Goal: Entertainment & Leisure: Browse casually

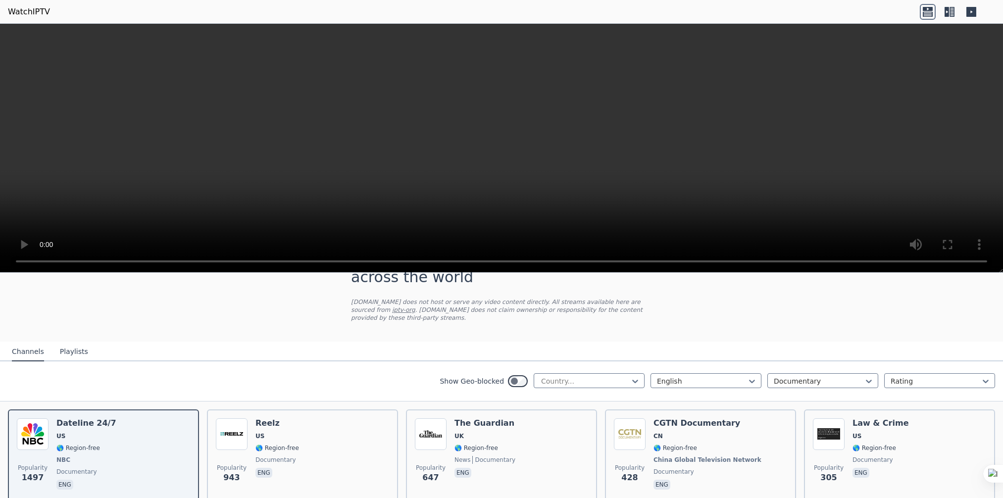
scroll to position [99, 0]
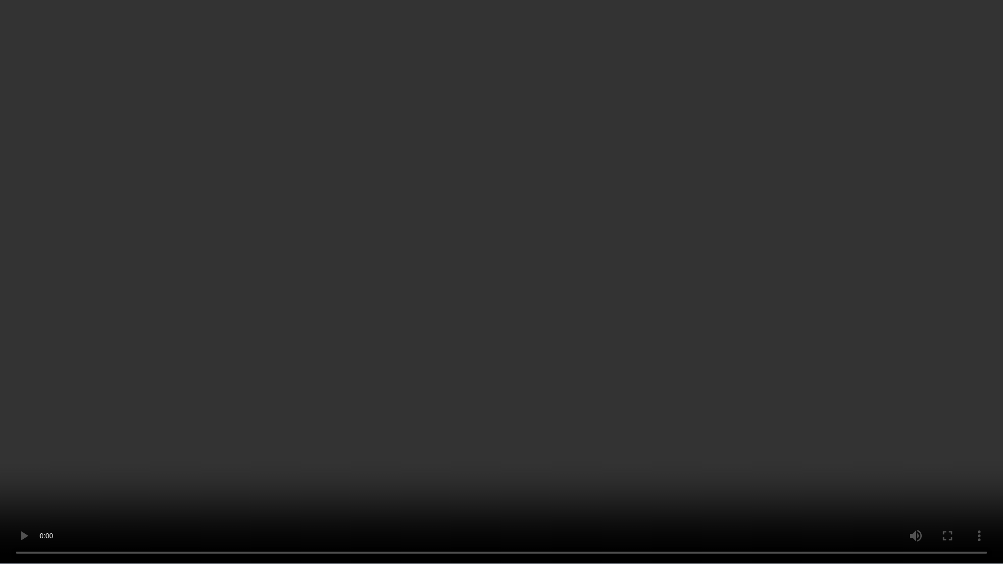
click at [556, 278] on video at bounding box center [501, 282] width 1003 height 564
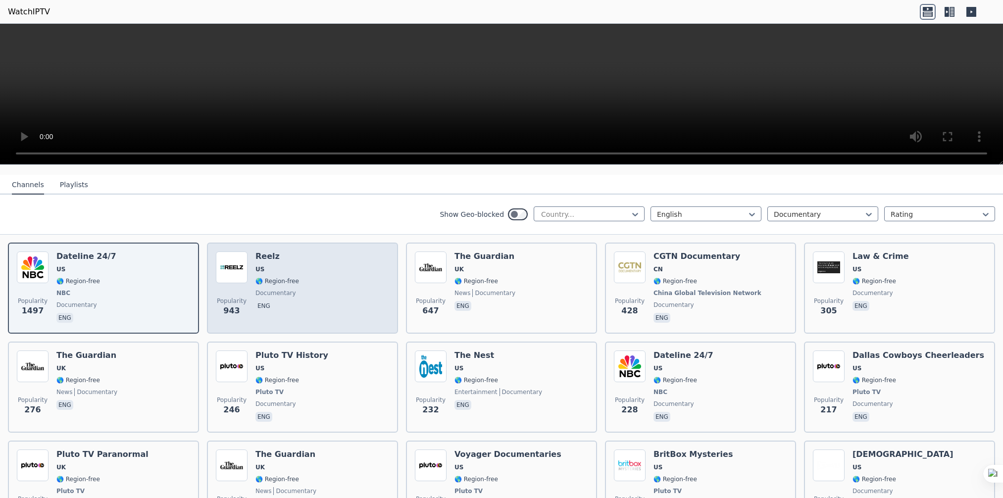
click at [284, 277] on span "🌎 Region-free" at bounding box center [277, 281] width 44 height 8
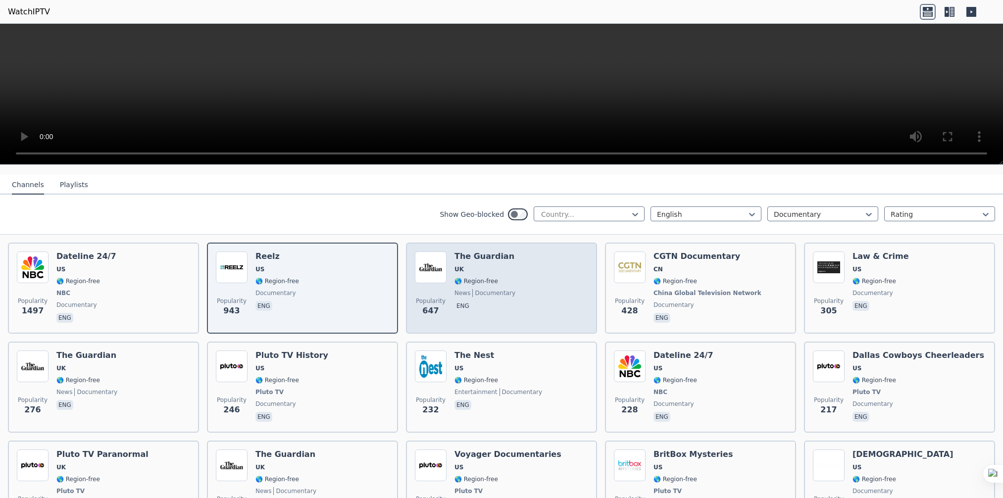
click at [480, 277] on span "🌎 Region-free" at bounding box center [477, 281] width 44 height 8
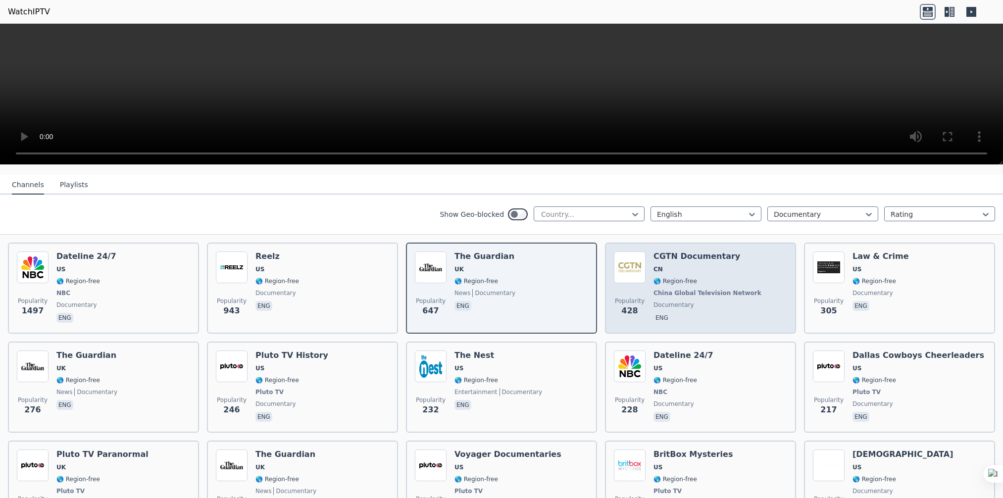
click at [684, 289] on span "China Global Television Network" at bounding box center [708, 293] width 108 height 8
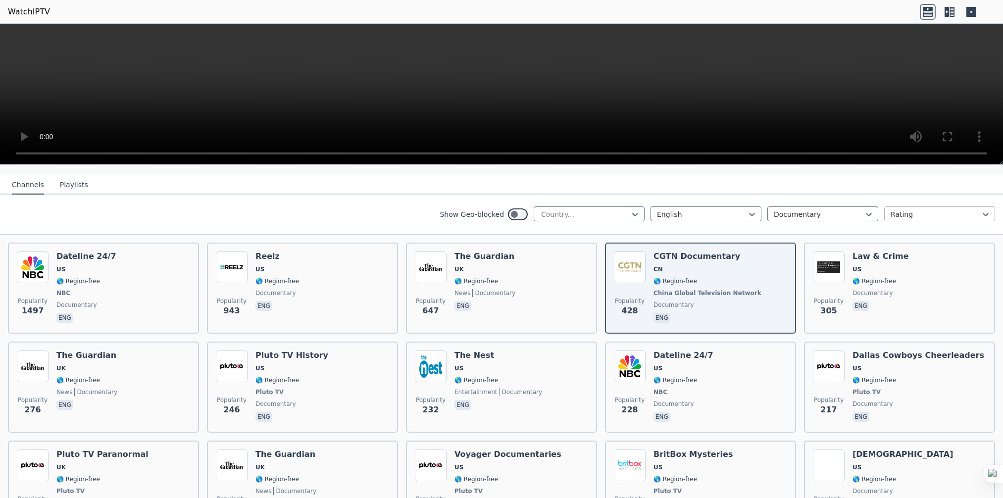
click at [970, 209] on div at bounding box center [936, 214] width 90 height 10
click at [352, 212] on div "Show Geo-blocked Country... English Documentary Rating" at bounding box center [501, 215] width 1003 height 40
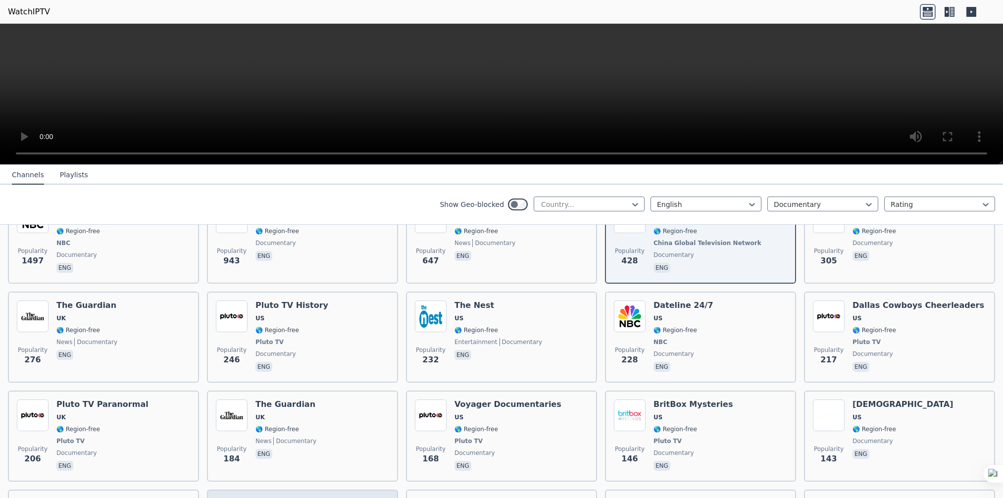
scroll to position [0, 0]
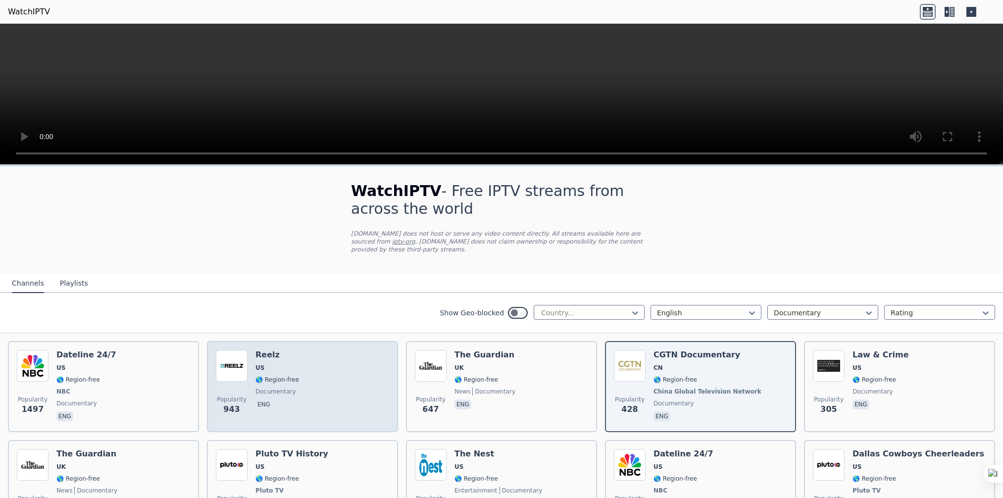
click at [248, 374] on div "Popularity 943 Reelz US 🌎 Region-free documentary eng" at bounding box center [302, 386] width 173 height 73
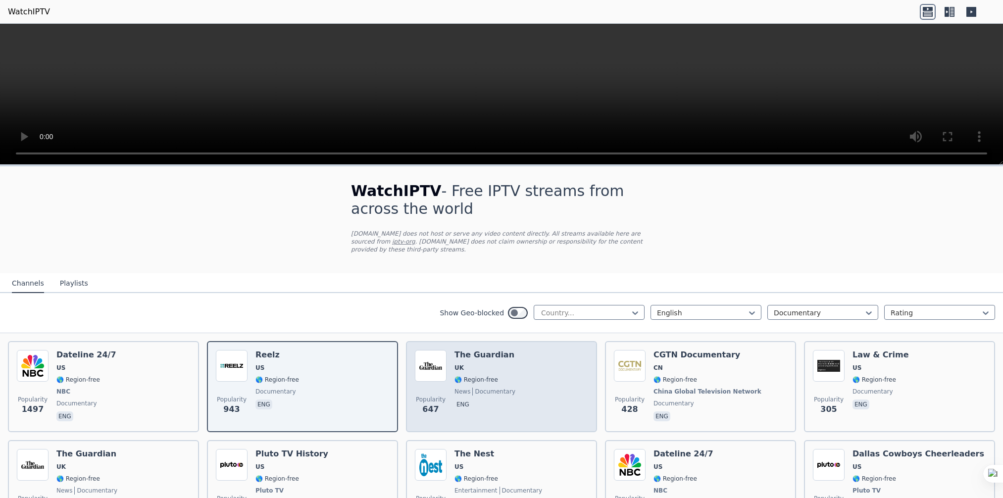
click at [472, 364] on span "UK" at bounding box center [485, 368] width 61 height 8
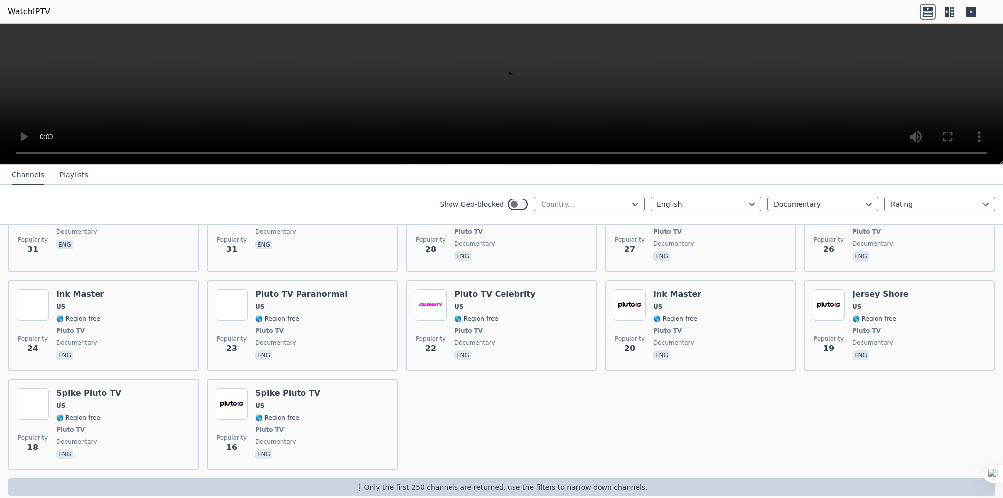
scroll to position [755, 0]
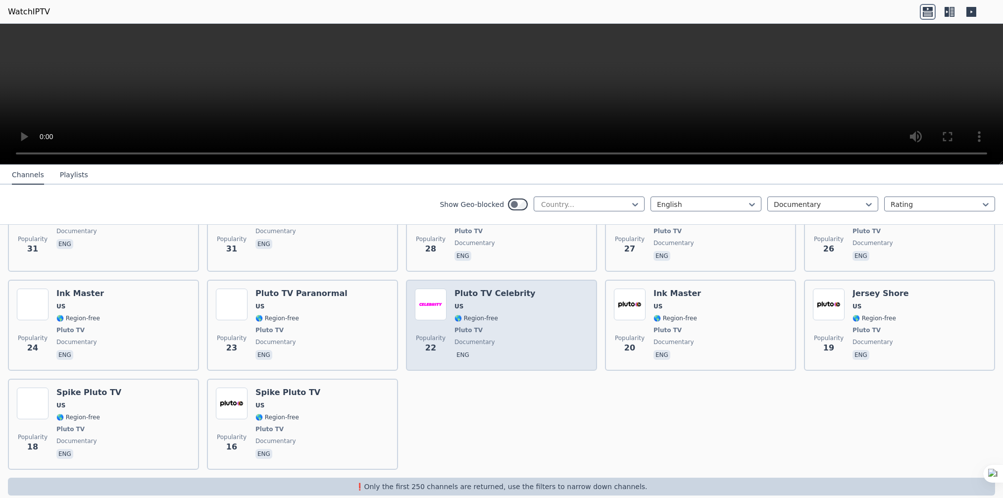
click at [443, 313] on div "Popularity 22" at bounding box center [431, 325] width 32 height 73
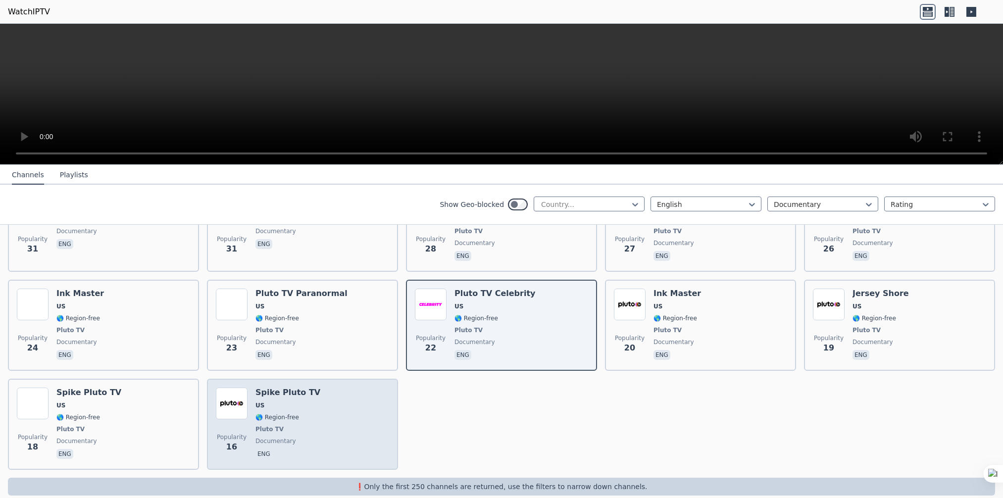
click at [277, 409] on div "Spike Pluto TV US 🌎 Region-free Pluto TV documentary eng" at bounding box center [287, 424] width 65 height 73
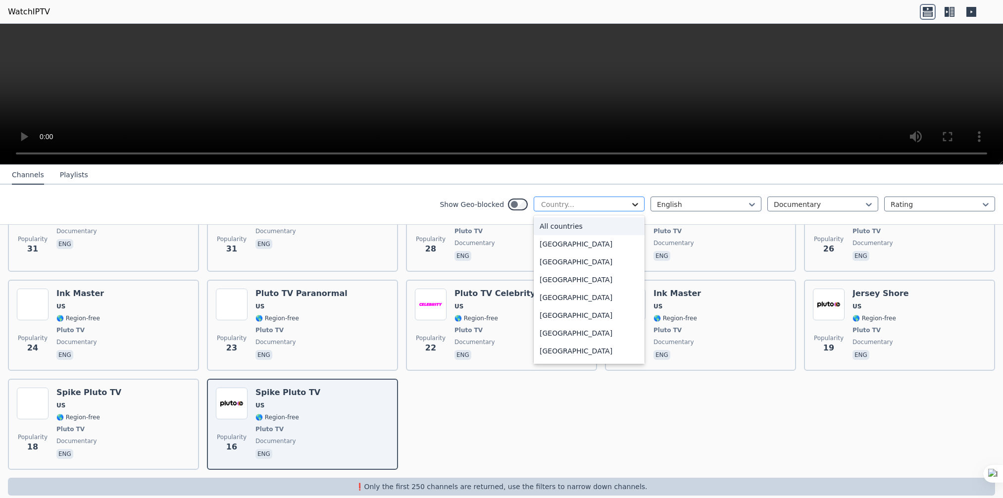
click at [630, 202] on icon at bounding box center [635, 205] width 10 height 10
click at [565, 283] on div "[GEOGRAPHIC_DATA]" at bounding box center [589, 280] width 111 height 18
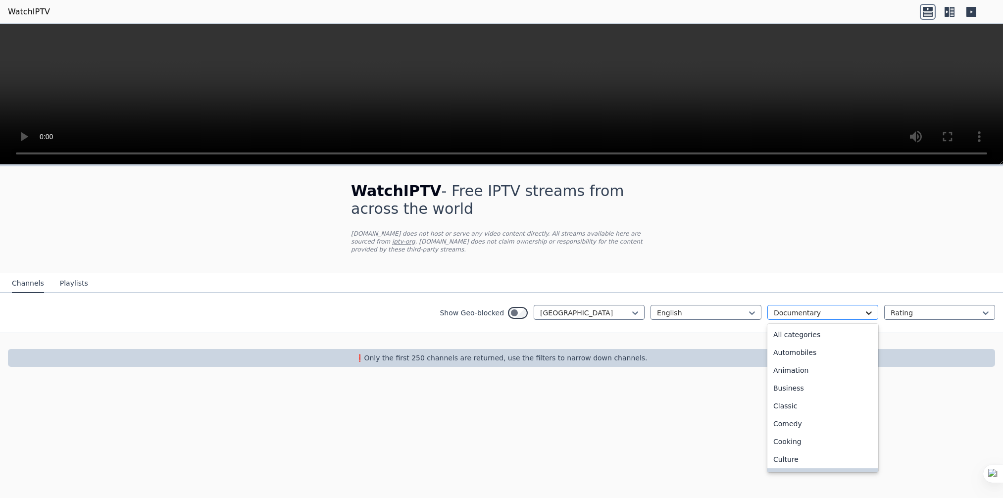
click at [865, 308] on icon at bounding box center [869, 313] width 10 height 10
click at [834, 326] on div "All categories" at bounding box center [822, 335] width 111 height 18
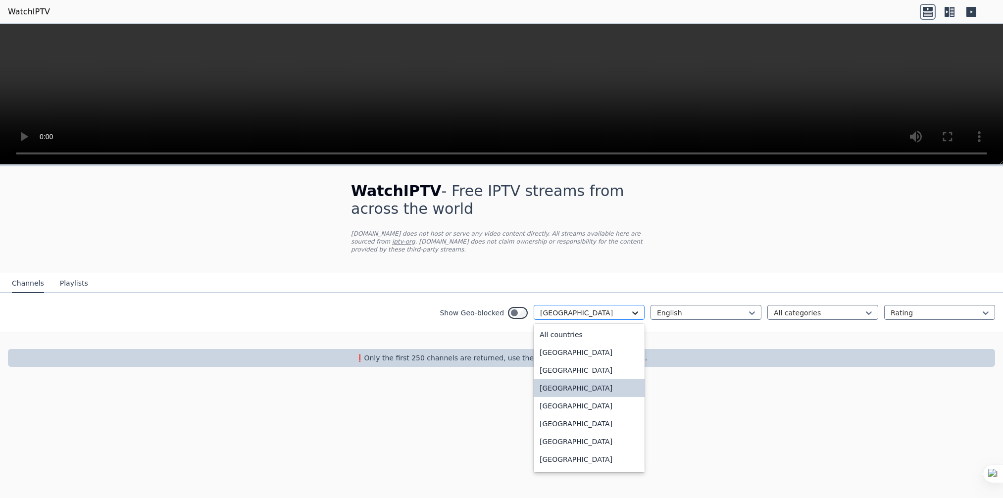
click at [633, 308] on icon at bounding box center [635, 313] width 10 height 10
click at [593, 344] on div "[GEOGRAPHIC_DATA]" at bounding box center [589, 353] width 111 height 18
click at [636, 308] on icon at bounding box center [635, 313] width 10 height 10
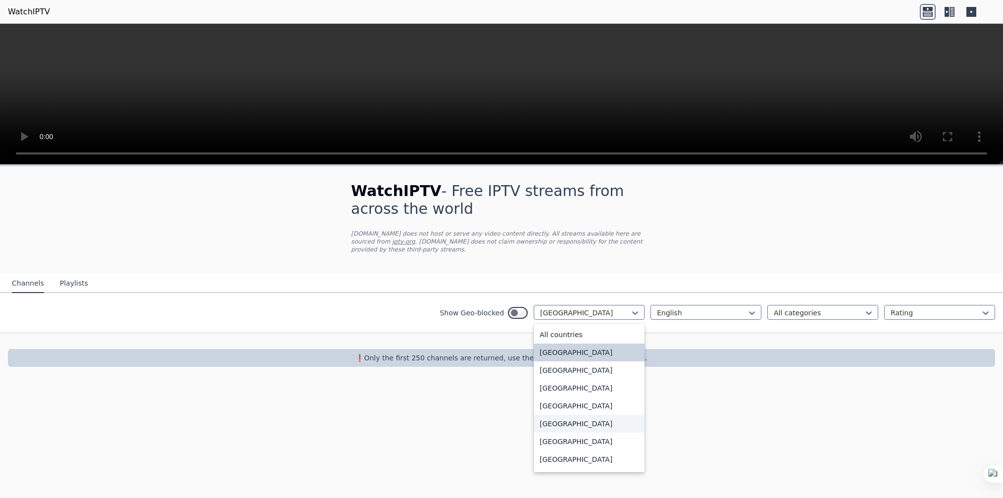
click at [606, 416] on div "[GEOGRAPHIC_DATA]" at bounding box center [589, 424] width 111 height 18
click at [633, 308] on icon at bounding box center [635, 313] width 10 height 10
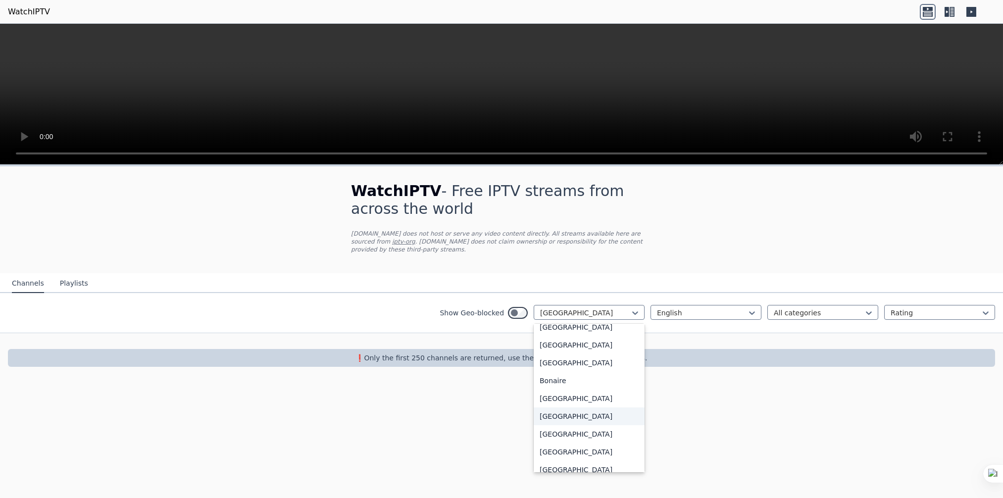
click at [571, 411] on div "[GEOGRAPHIC_DATA]" at bounding box center [589, 416] width 111 height 18
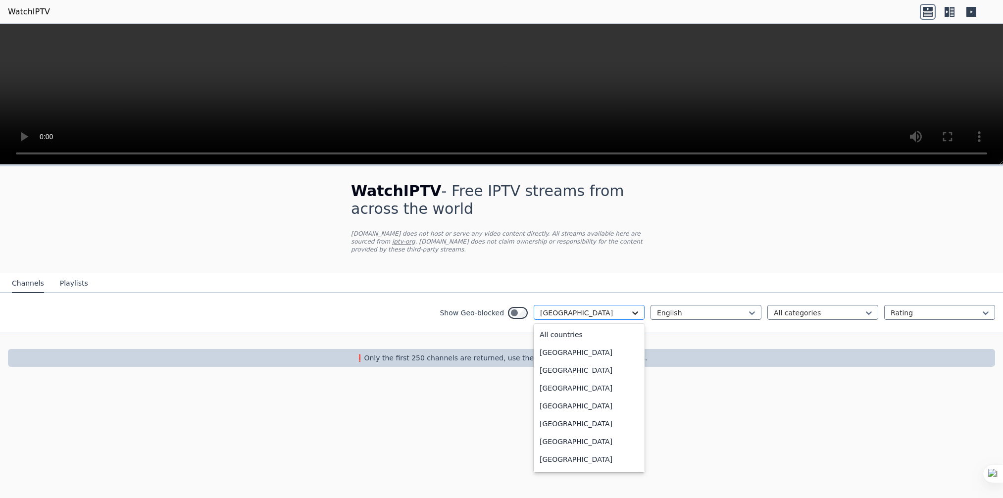
click at [635, 308] on icon at bounding box center [635, 313] width 10 height 10
click at [586, 377] on div "[GEOGRAPHIC_DATA]" at bounding box center [589, 371] width 111 height 18
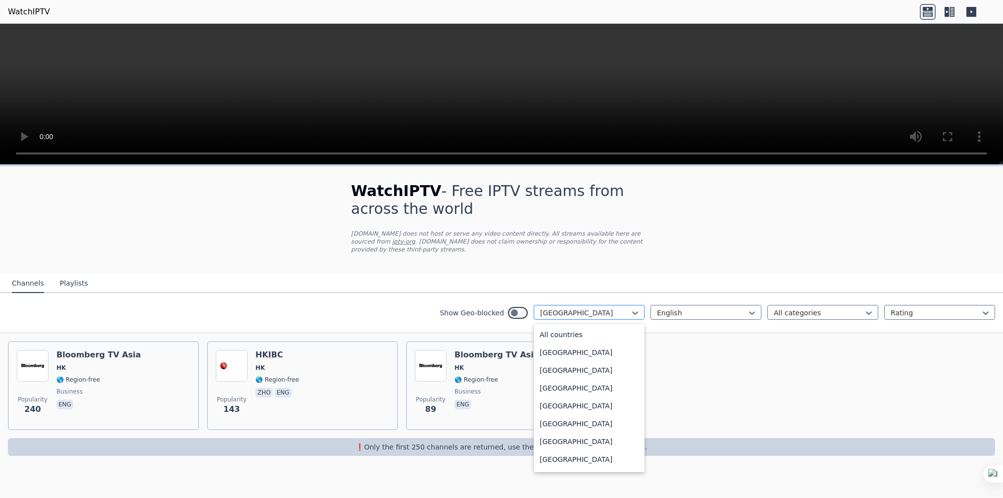
click at [621, 310] on div "[GEOGRAPHIC_DATA]" at bounding box center [589, 312] width 111 height 15
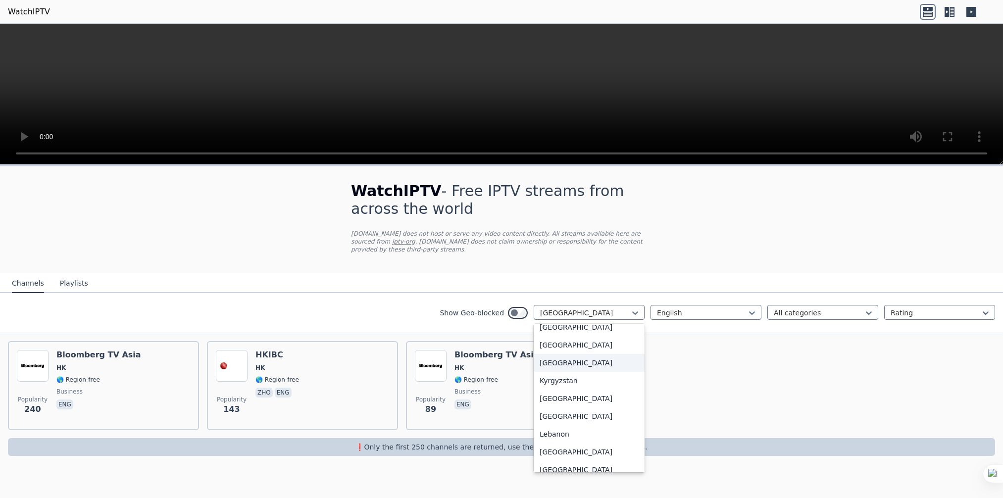
scroll to position [2010, 0]
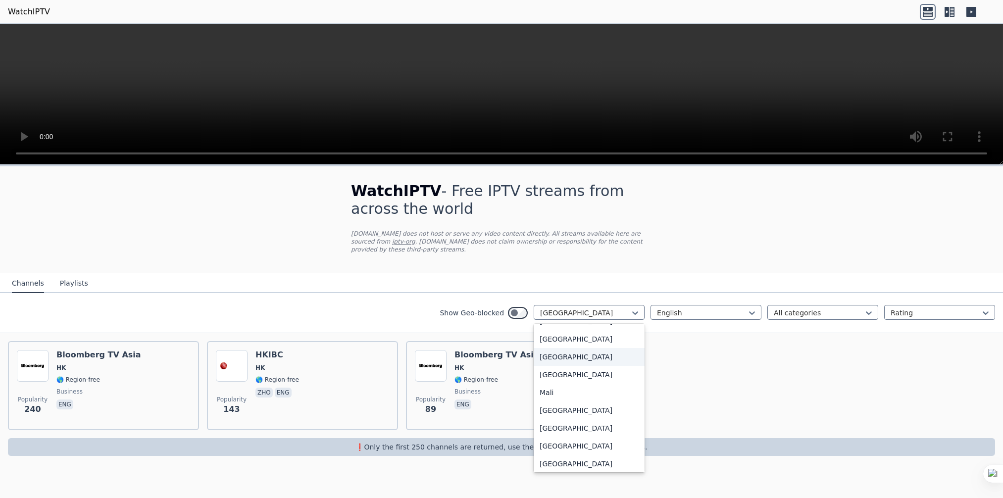
click at [584, 364] on div "[GEOGRAPHIC_DATA]" at bounding box center [589, 357] width 111 height 18
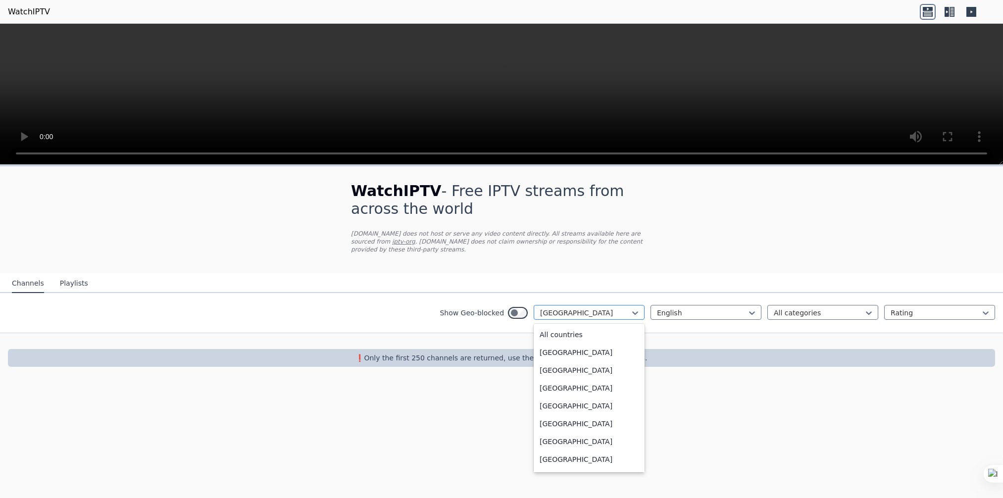
click at [619, 308] on div at bounding box center [585, 313] width 90 height 10
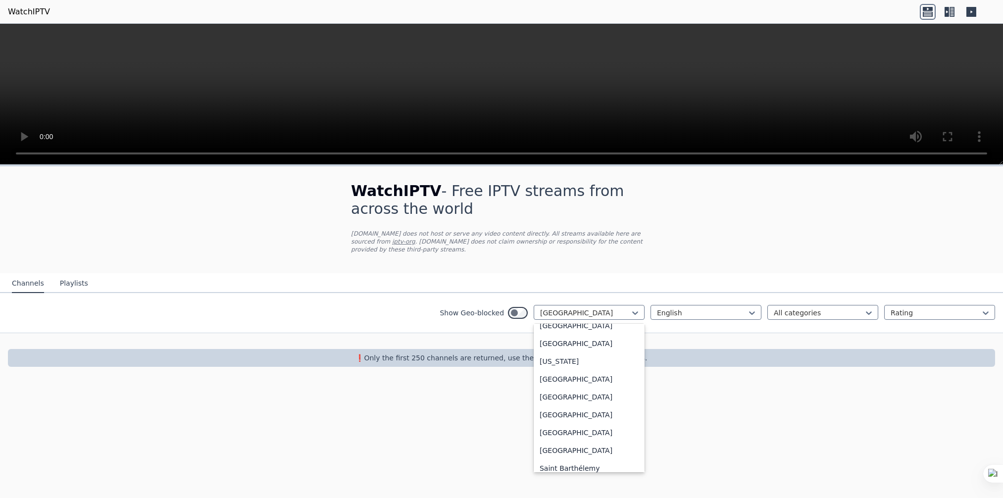
scroll to position [2664, 0]
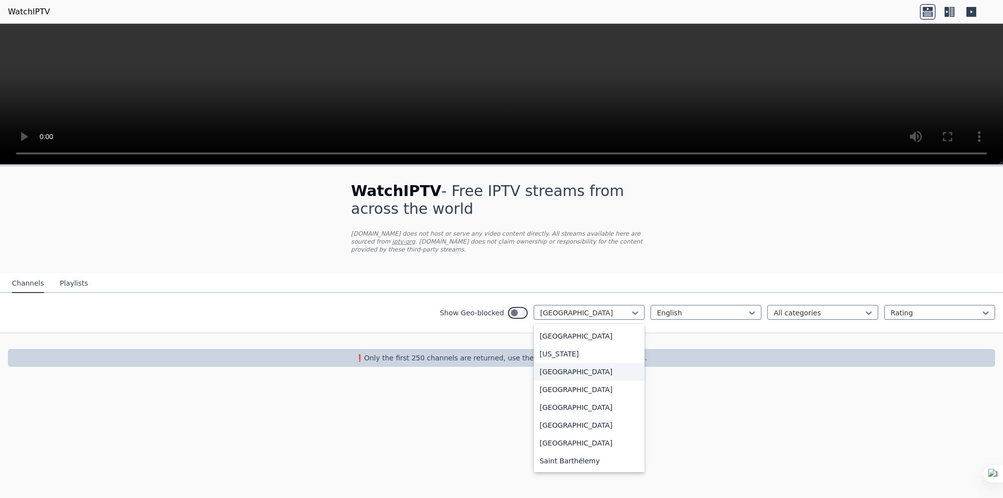
click at [571, 367] on div "[GEOGRAPHIC_DATA]" at bounding box center [589, 372] width 111 height 18
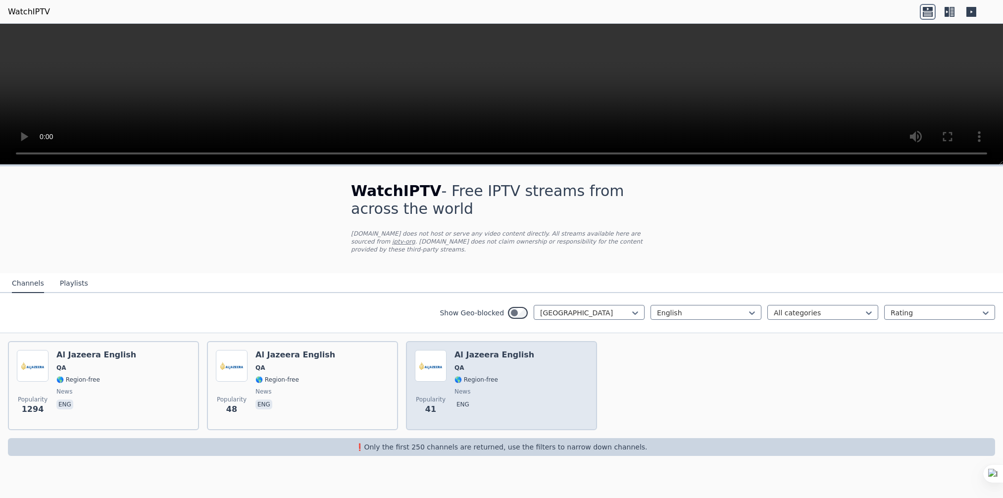
click at [515, 388] on span "news" at bounding box center [495, 392] width 80 height 8
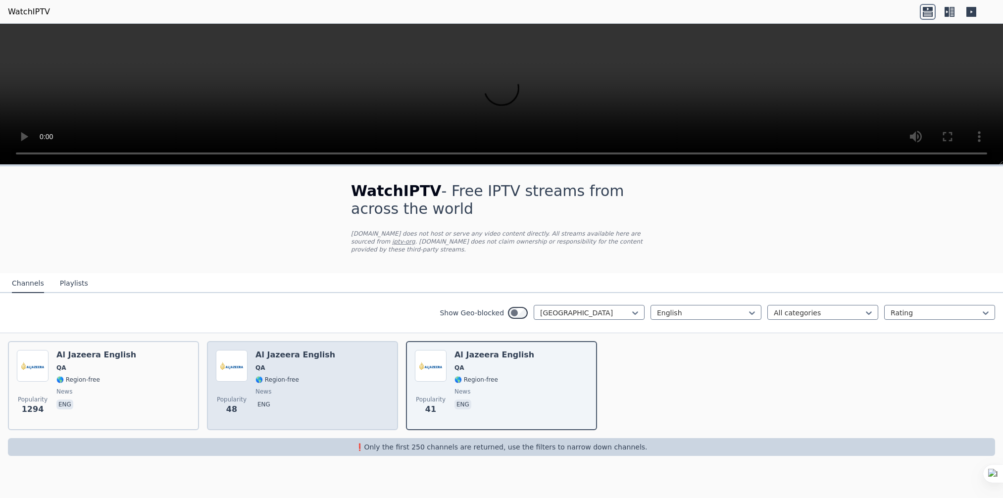
click at [295, 387] on div "Al Jazeera English QA 🌎 Region-free news eng" at bounding box center [295, 385] width 80 height 71
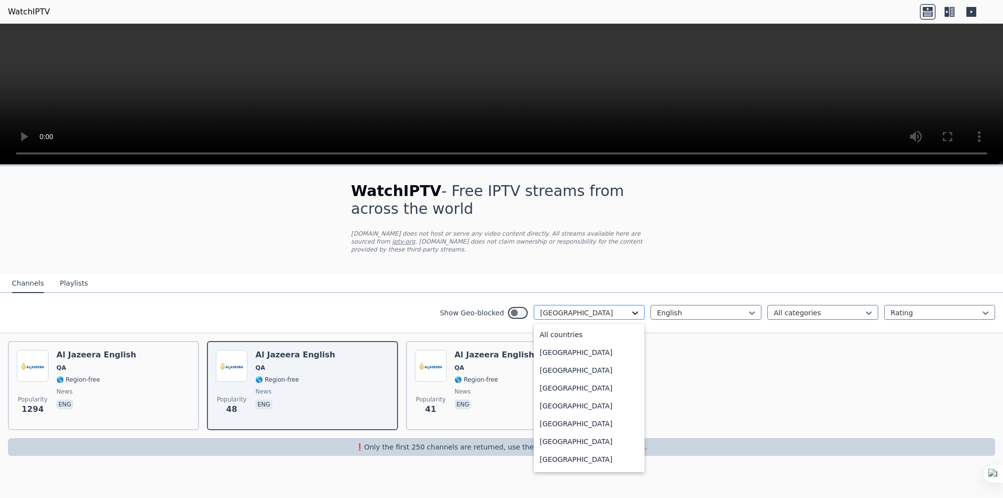
click at [638, 308] on icon at bounding box center [635, 313] width 10 height 10
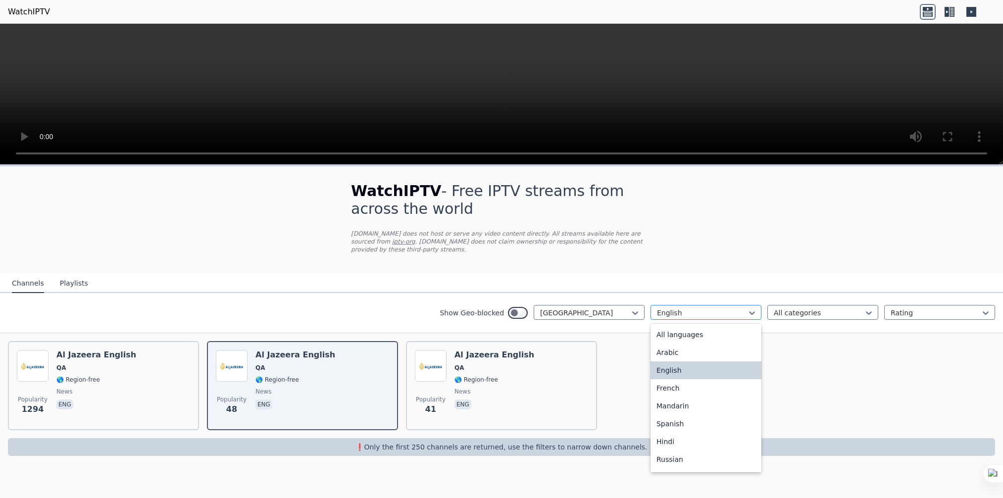
click at [746, 308] on div at bounding box center [702, 313] width 90 height 10
click at [713, 326] on div "All languages" at bounding box center [706, 335] width 111 height 18
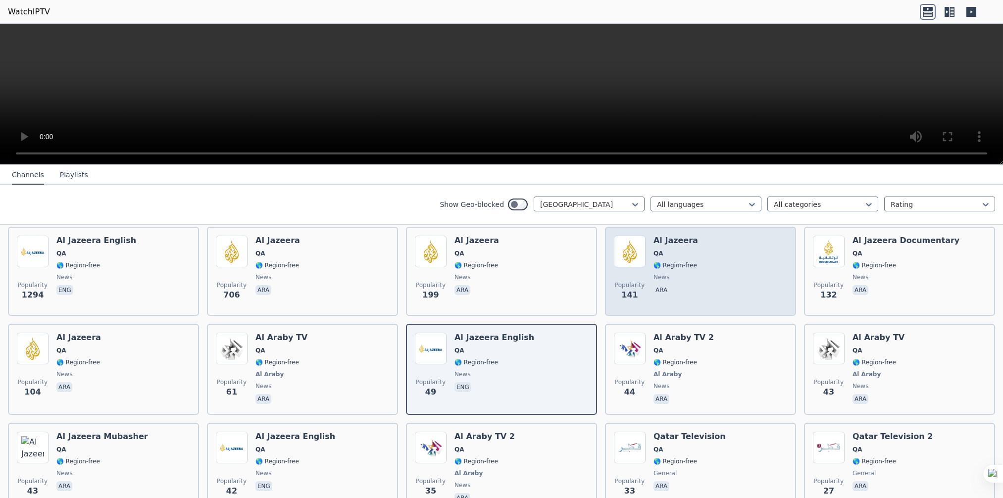
scroll to position [109, 0]
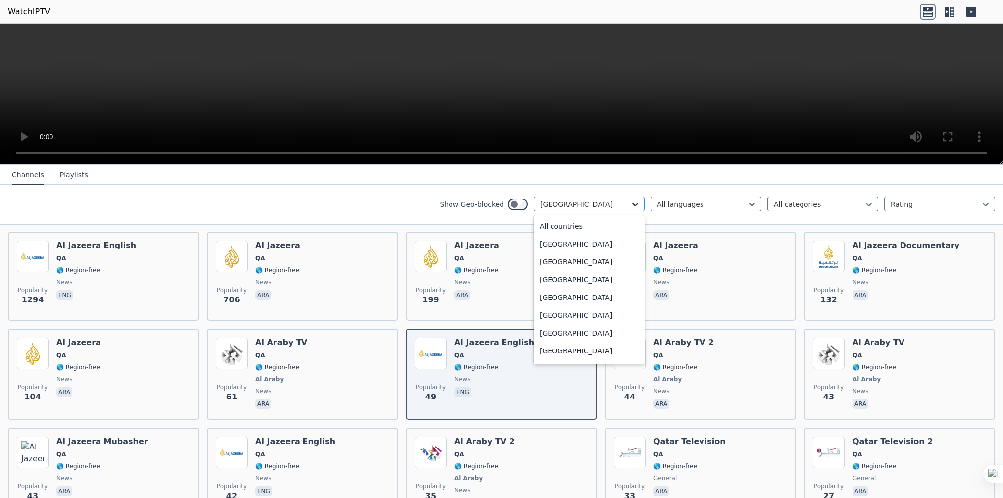
click at [630, 203] on icon at bounding box center [635, 205] width 10 height 10
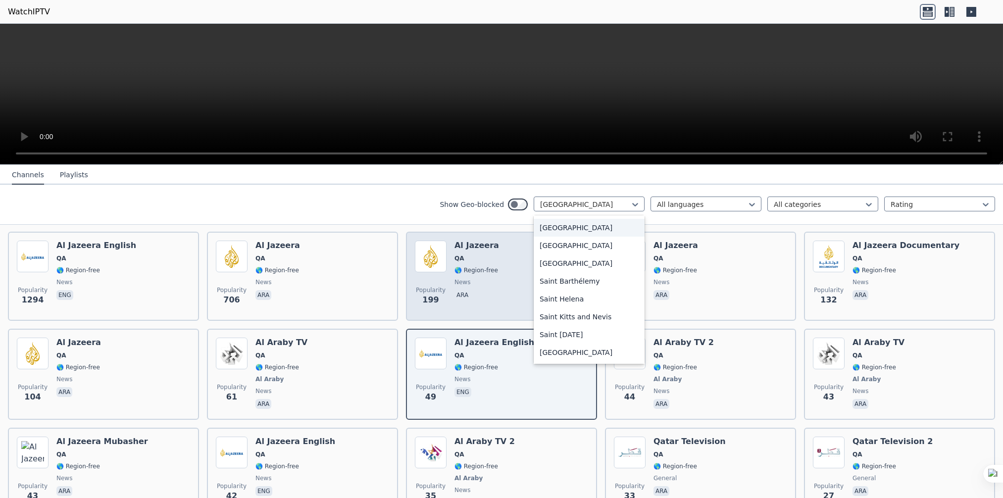
click at [566, 234] on div "[GEOGRAPHIC_DATA]" at bounding box center [589, 228] width 111 height 18
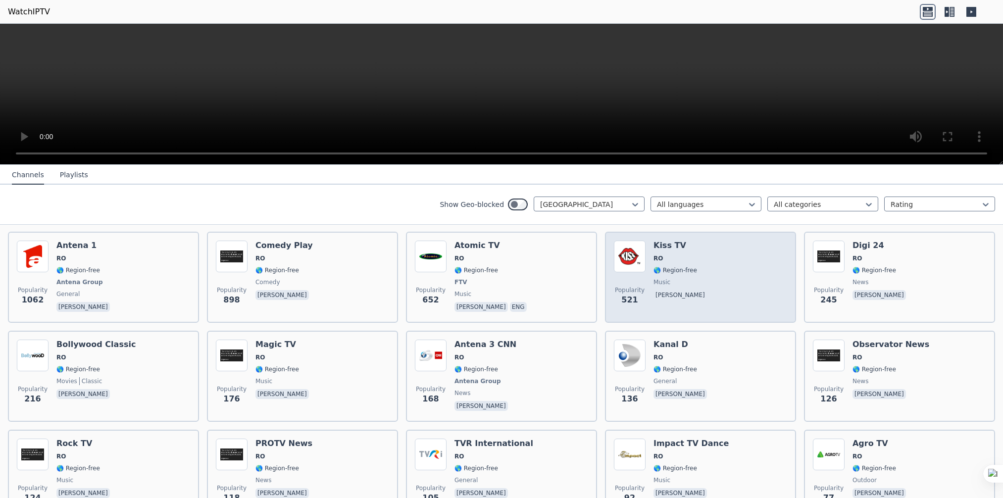
click at [686, 278] on span "music" at bounding box center [681, 282] width 55 height 8
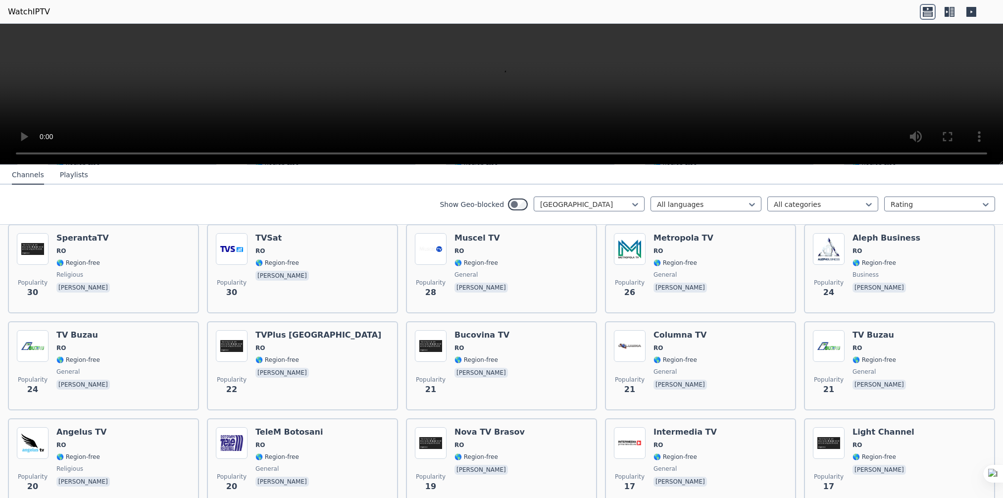
scroll to position [936, 0]
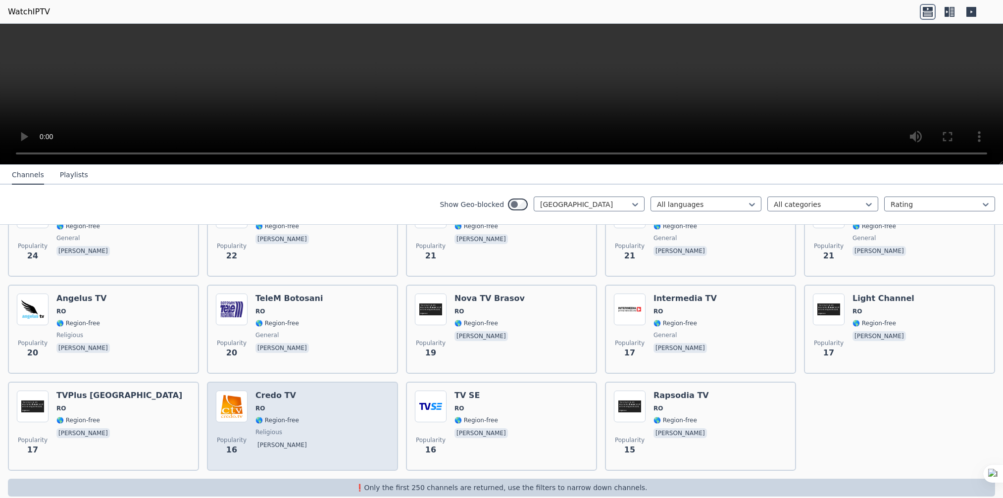
click at [260, 416] on span "🌎 Region-free" at bounding box center [277, 420] width 44 height 8
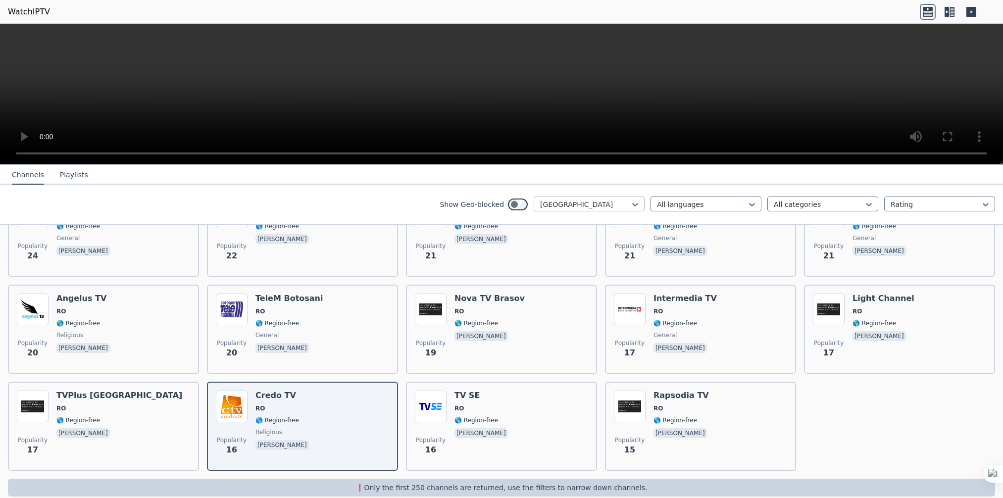
click at [606, 200] on div at bounding box center [585, 205] width 90 height 10
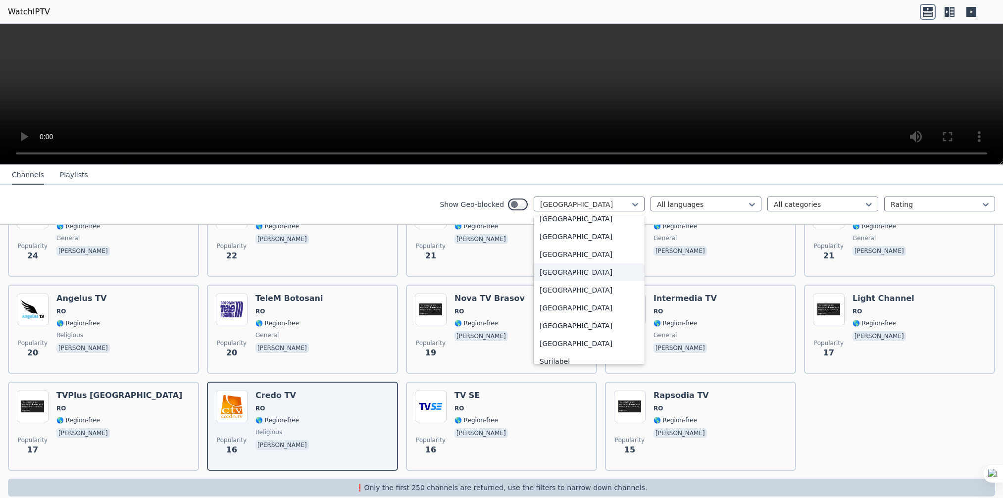
scroll to position [3059, 0]
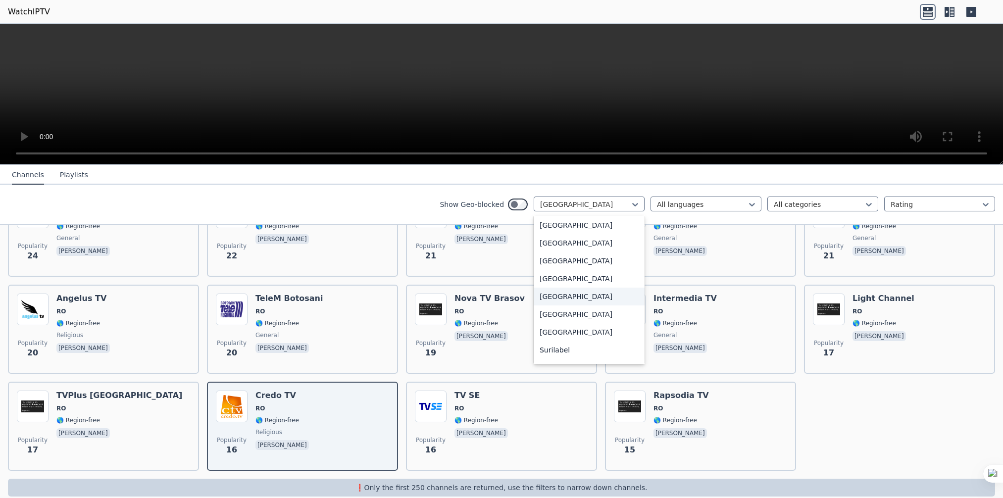
click at [564, 301] on div "[GEOGRAPHIC_DATA]" at bounding box center [589, 297] width 111 height 18
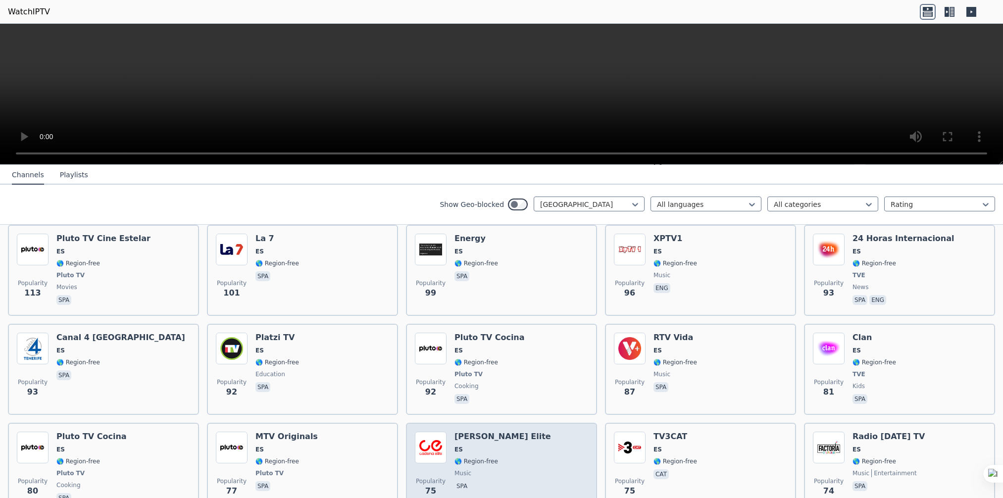
scroll to position [842, 0]
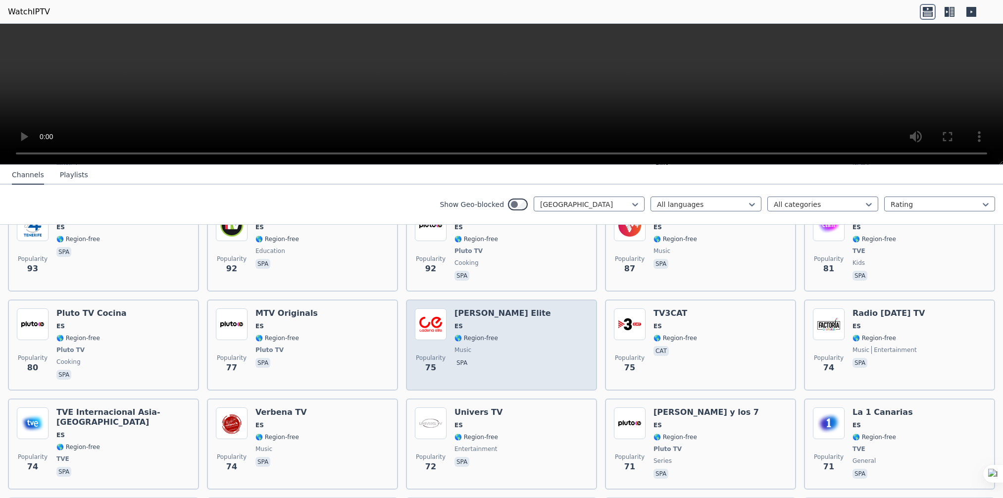
click at [533, 321] on div "Popularity 75 [PERSON_NAME] Elite ES 🌎 Region-free music spa" at bounding box center [501, 344] width 173 height 73
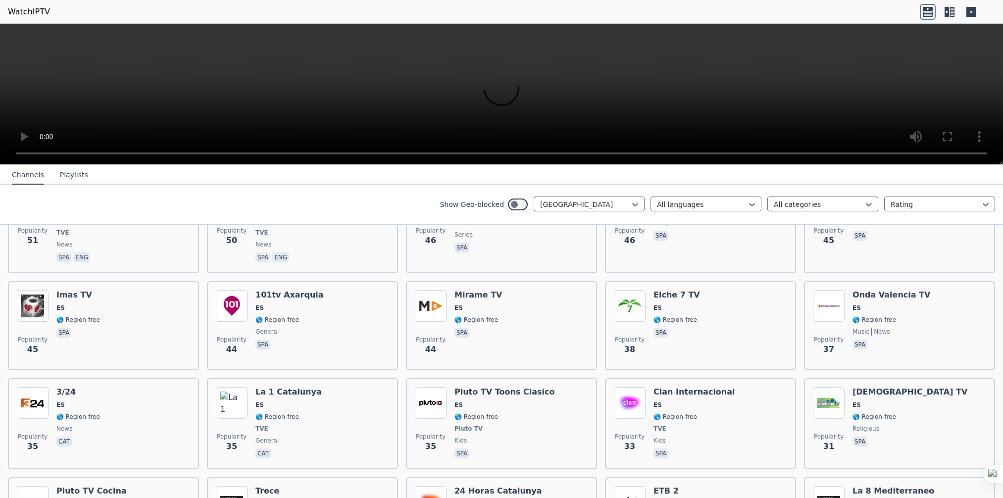
scroll to position [1485, 0]
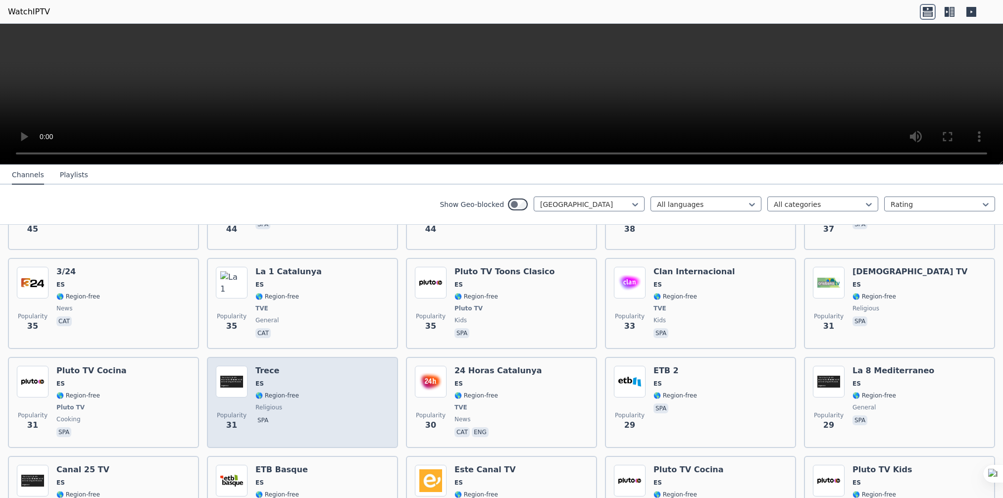
click at [308, 367] on div "Popularity 31 Trece ES 🌎 Region-free religious spa" at bounding box center [302, 402] width 173 height 73
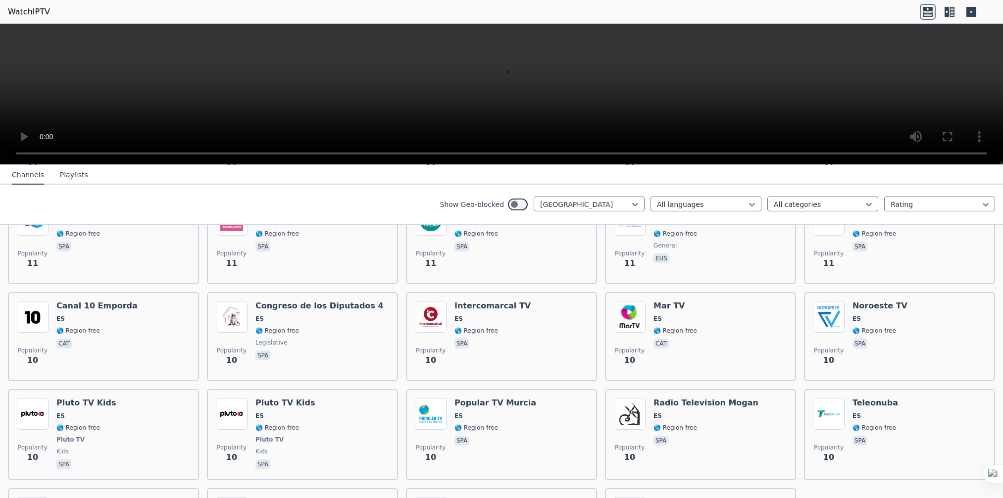
scroll to position [3713, 0]
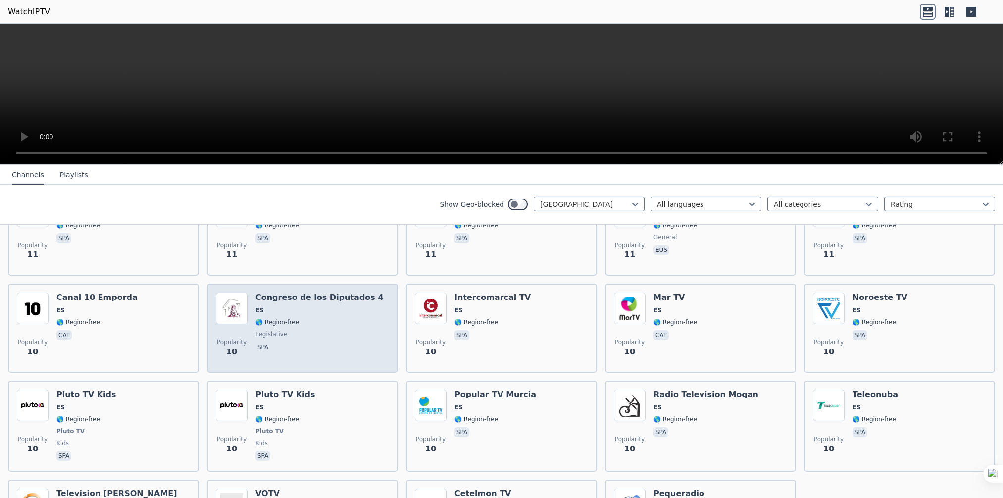
click at [306, 342] on span "spa" at bounding box center [319, 348] width 128 height 12
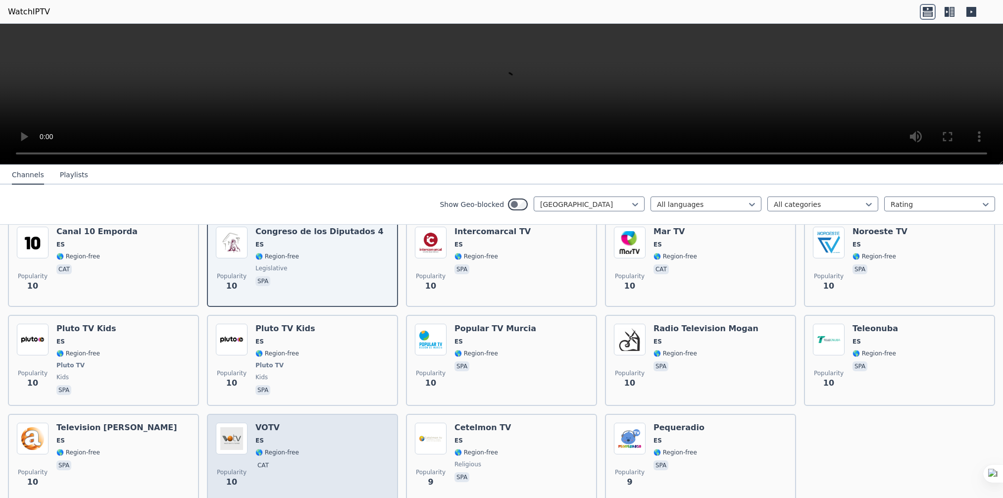
scroll to position [3781, 0]
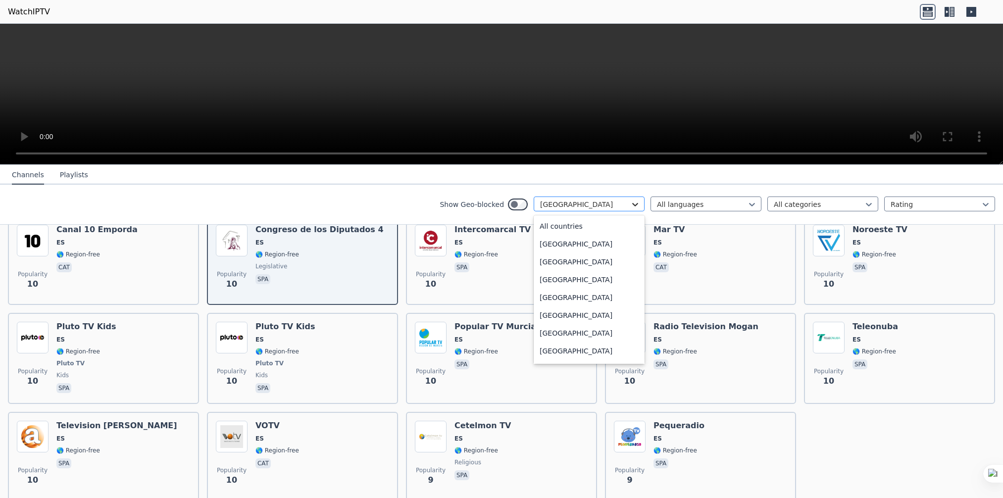
click at [630, 203] on icon at bounding box center [635, 205] width 10 height 10
click at [568, 269] on div "[GEOGRAPHIC_DATA]" at bounding box center [589, 267] width 111 height 18
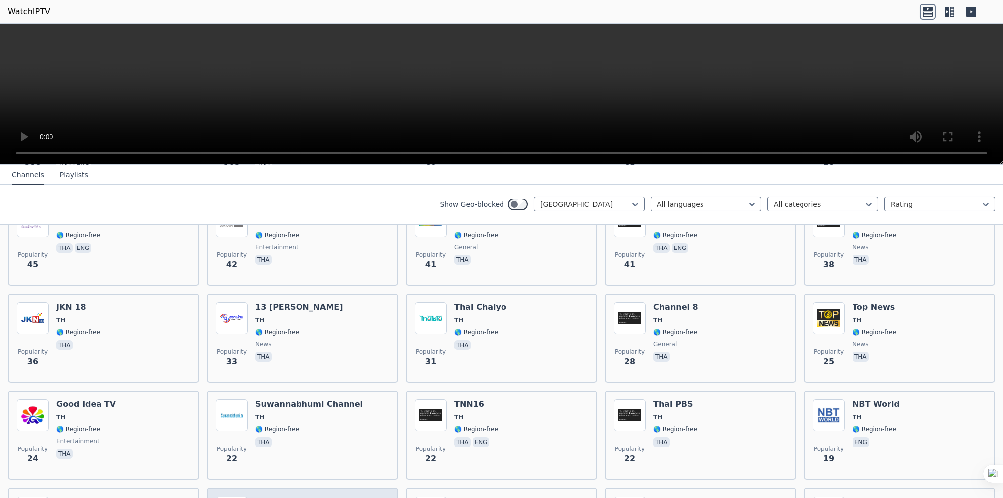
scroll to position [346, 0]
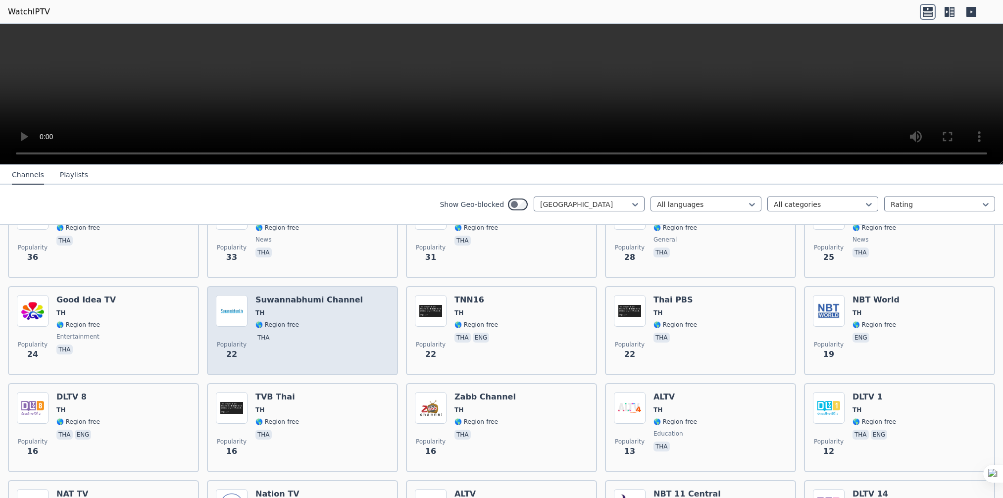
click at [308, 333] on span "tha" at bounding box center [308, 339] width 107 height 12
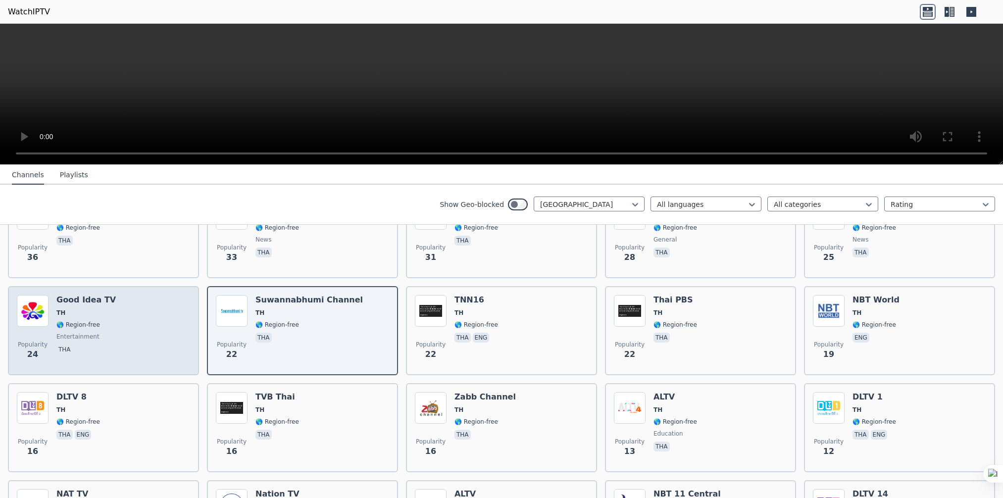
click at [110, 329] on div "Popularity 24 Good Idea TV TH 🌎 Region-free entertainment tha" at bounding box center [103, 330] width 173 height 71
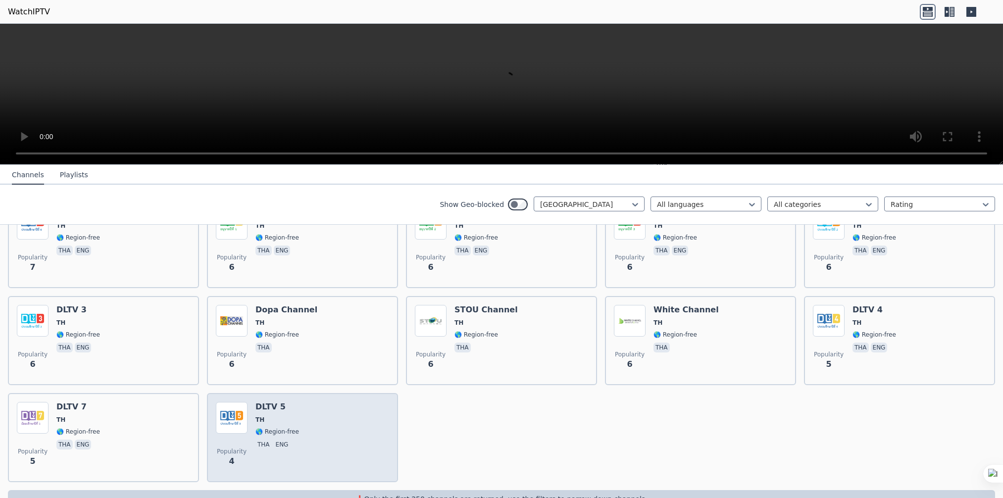
scroll to position [834, 0]
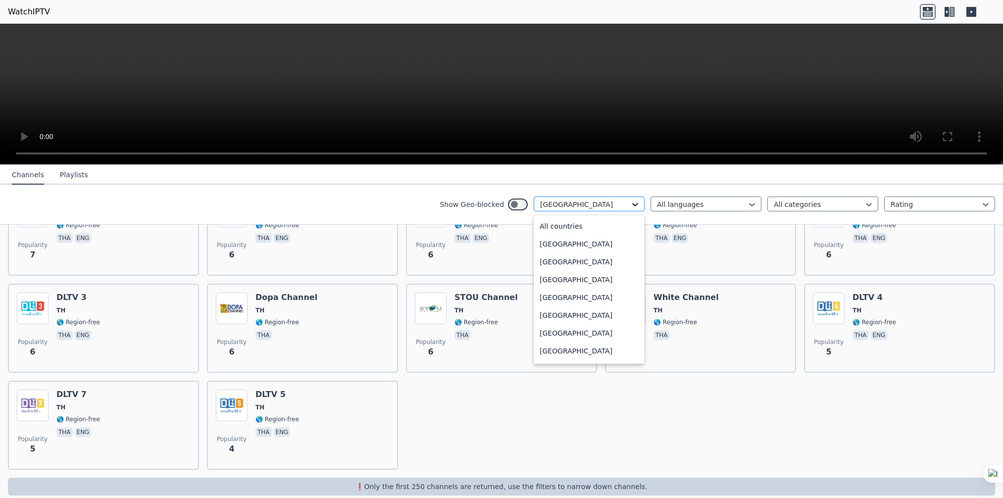
click at [630, 206] on icon at bounding box center [635, 205] width 10 height 10
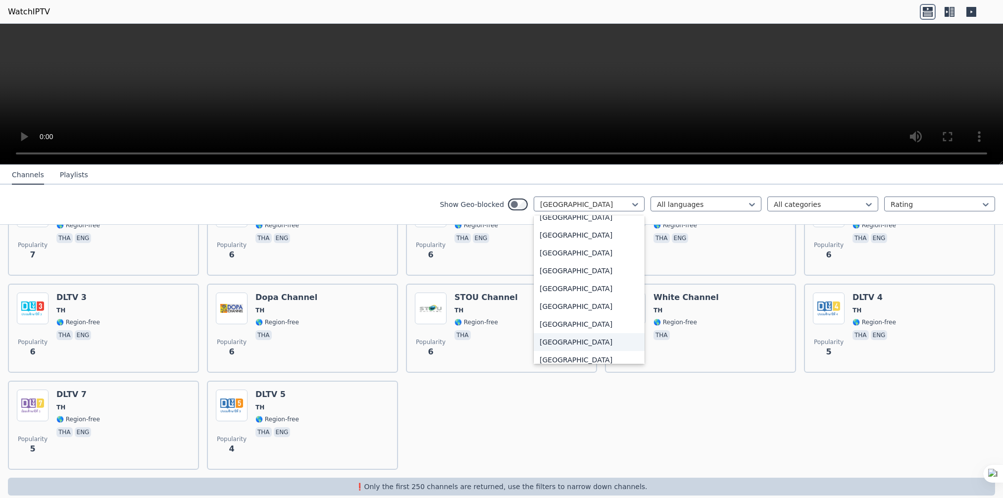
click at [588, 342] on div "[GEOGRAPHIC_DATA]" at bounding box center [589, 342] width 111 height 18
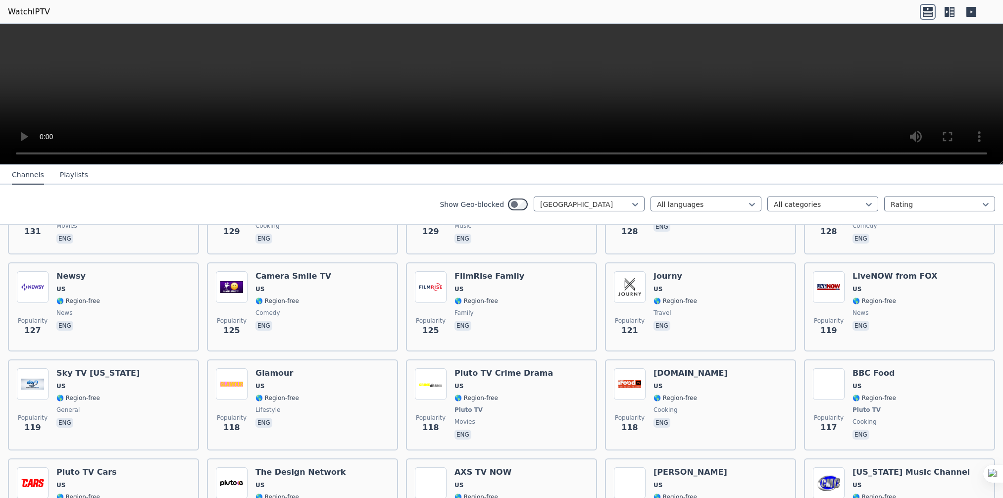
scroll to position [4010, 0]
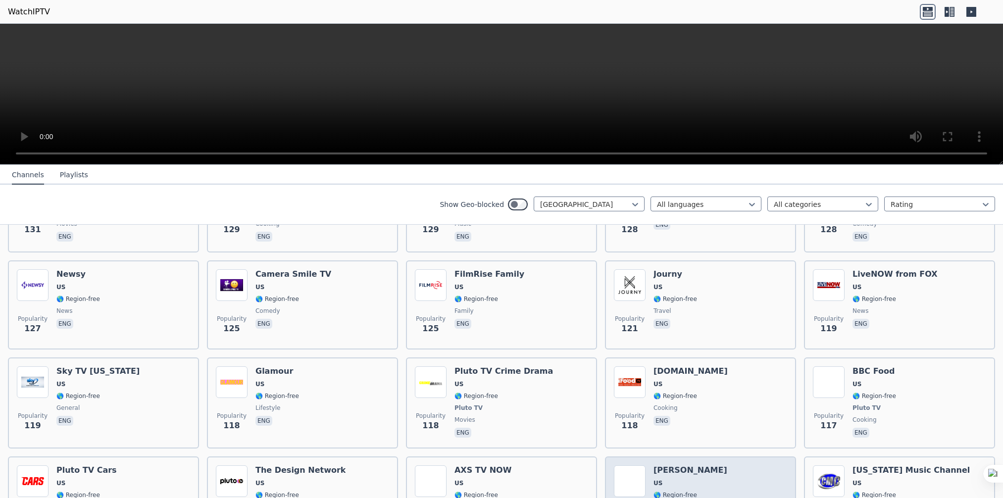
click at [689, 465] on div "[PERSON_NAME] US 🌎 Region-free Pluto TV classic eng" at bounding box center [691, 501] width 74 height 73
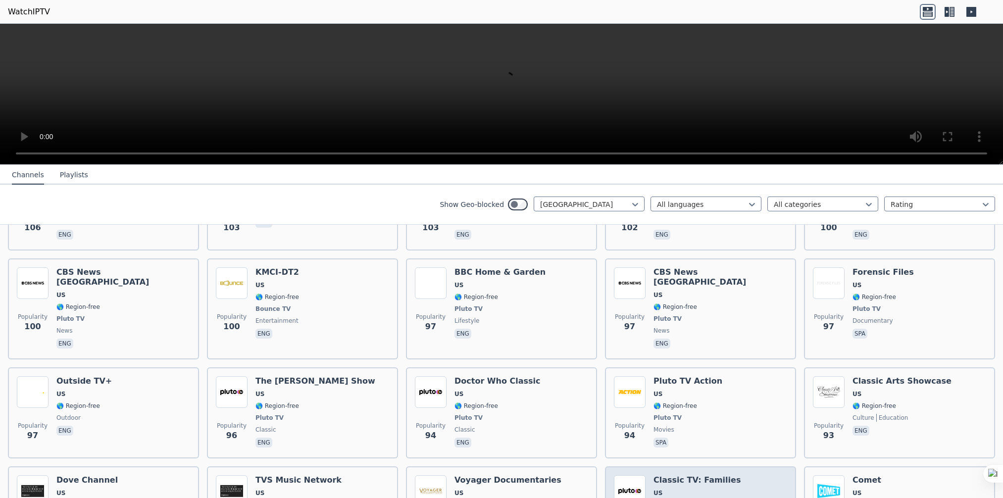
scroll to position [4793, 0]
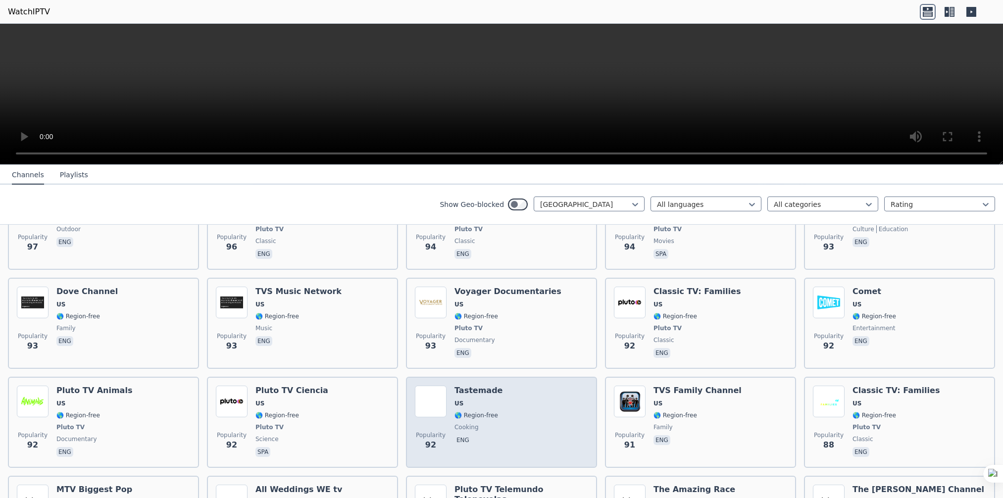
click at [498, 386] on div "Popularity 92 Tastemade US 🌎 Region-free cooking eng" at bounding box center [501, 422] width 173 height 73
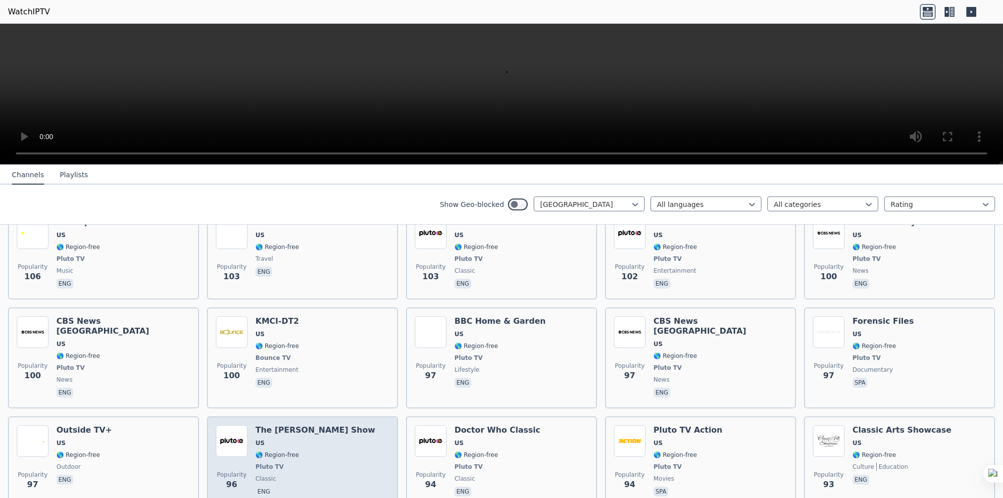
scroll to position [4545, 0]
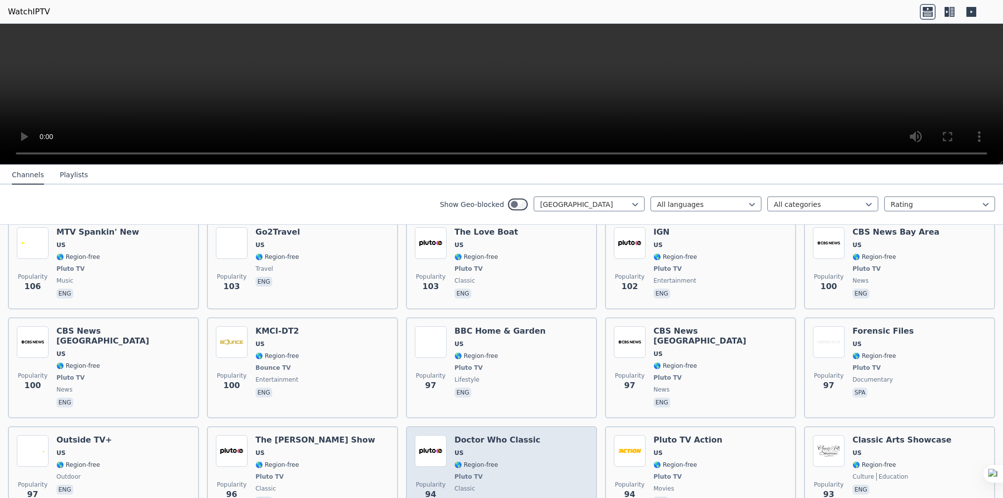
click at [484, 473] on span "Pluto TV" at bounding box center [498, 477] width 86 height 8
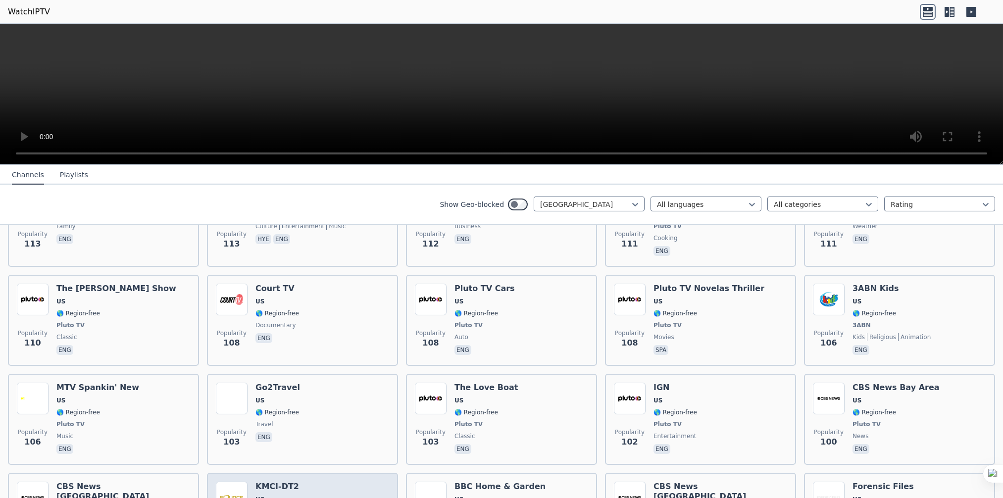
scroll to position [4347, 0]
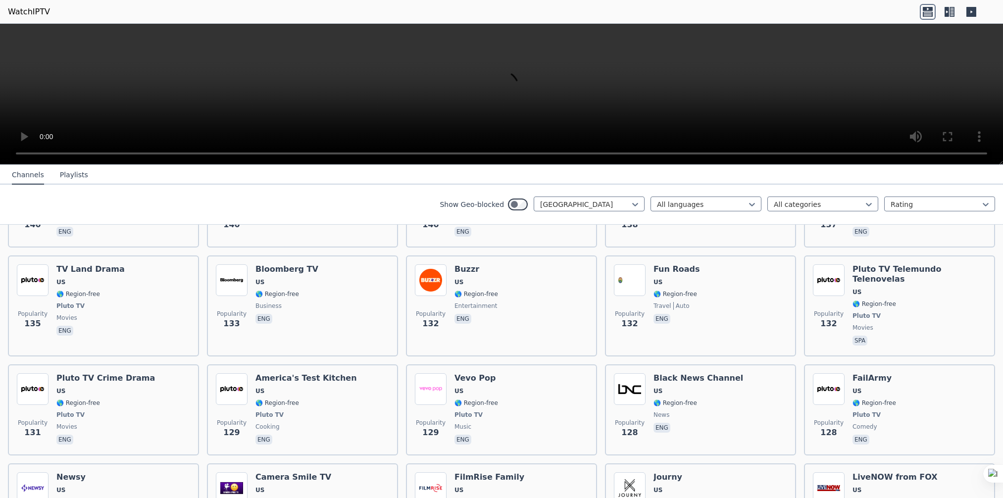
scroll to position [3802, 0]
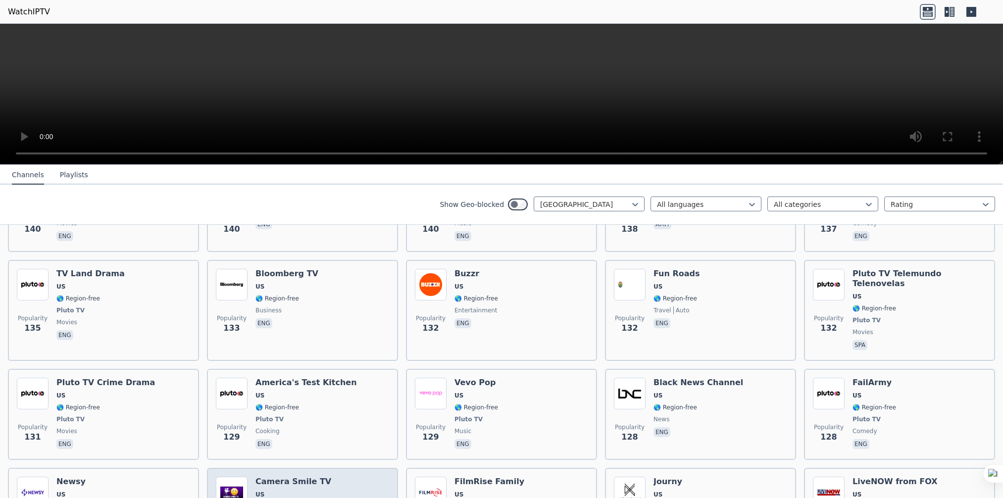
click at [295, 491] on span "US" at bounding box center [293, 495] width 76 height 8
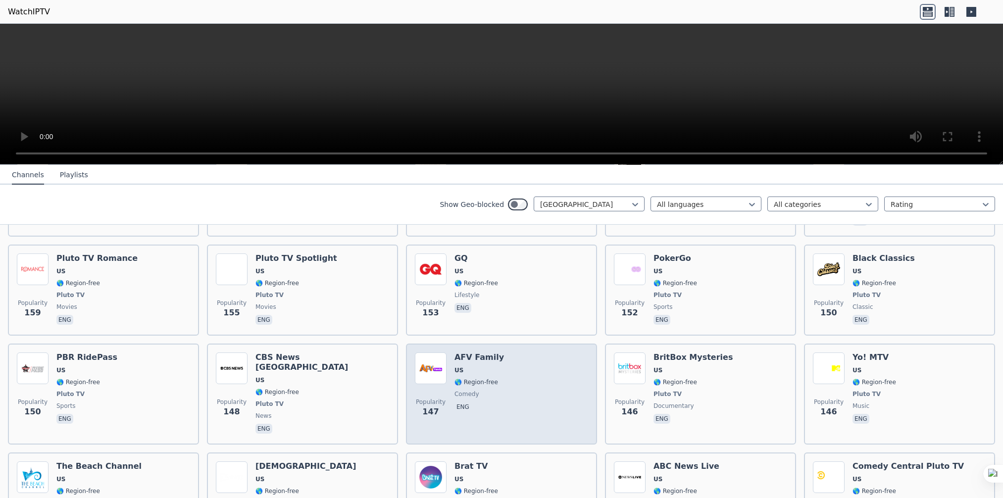
scroll to position [3406, 0]
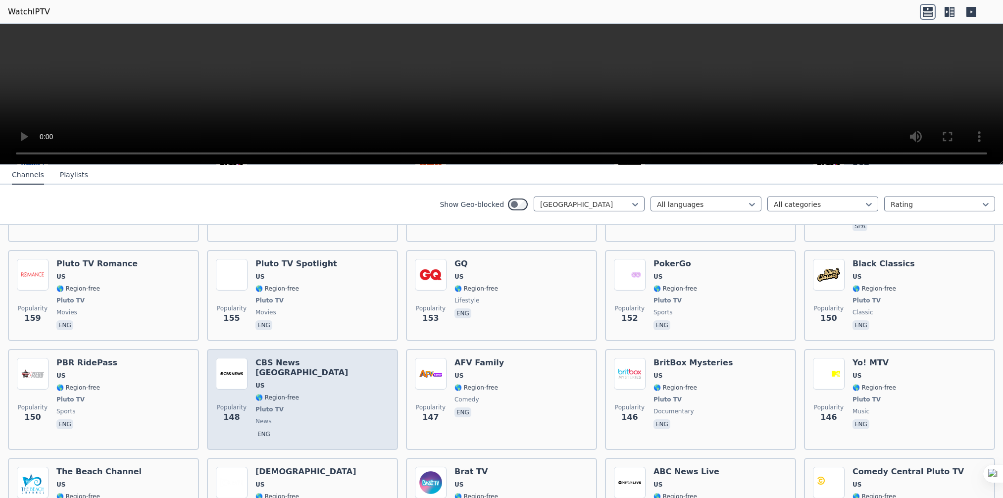
click at [307, 358] on div "CBS News [GEOGRAPHIC_DATA] US 🌎 Region-free Pluto TV news eng" at bounding box center [322, 399] width 134 height 83
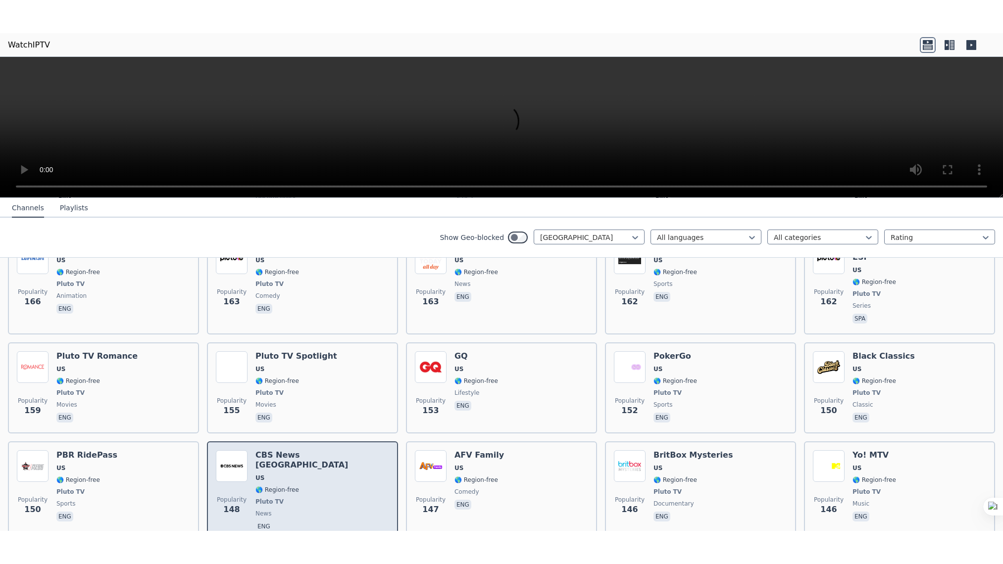
scroll to position [3307, 0]
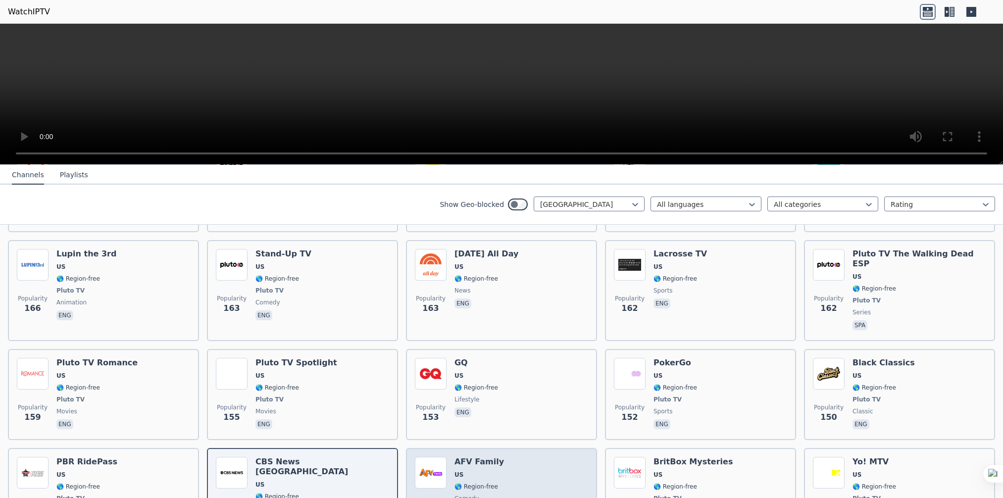
click at [521, 457] on div "Popularity 147 AFV Family US 🌎 Region-free comedy eng" at bounding box center [501, 498] width 173 height 83
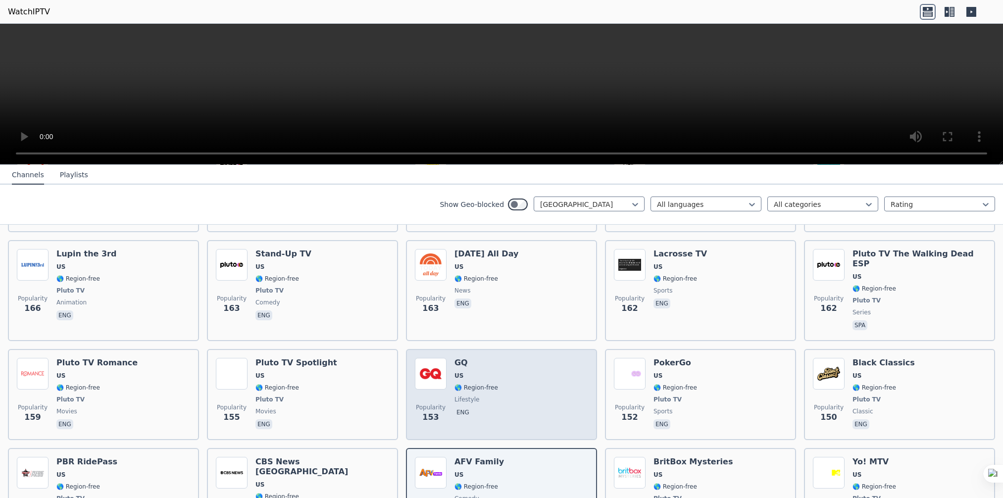
click at [487, 396] on span "lifestyle" at bounding box center [477, 400] width 44 height 8
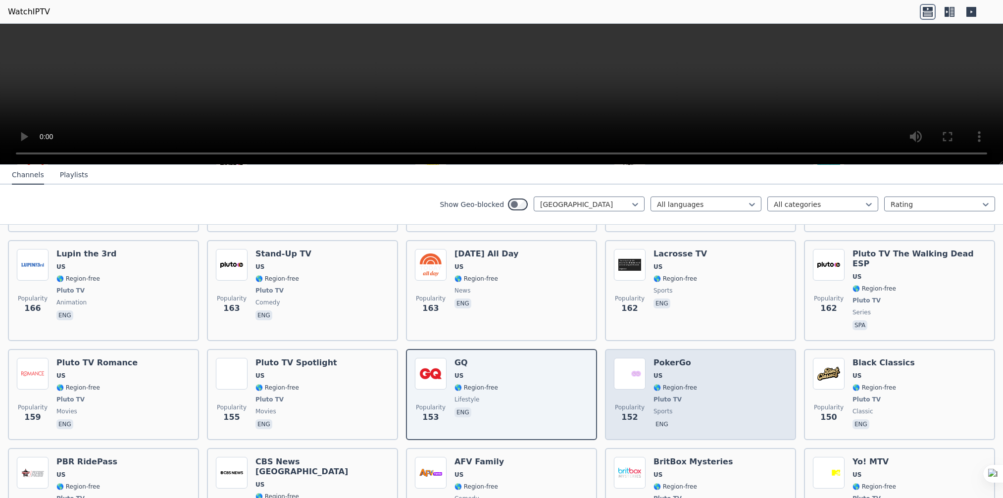
click at [670, 384] on span "🌎 Region-free" at bounding box center [676, 388] width 44 height 8
